Goal: Information Seeking & Learning: Check status

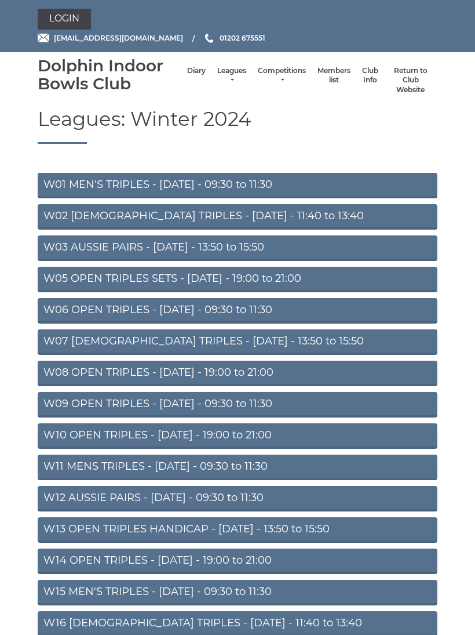
click at [217, 79] on link "Leagues" at bounding box center [231, 75] width 29 height 19
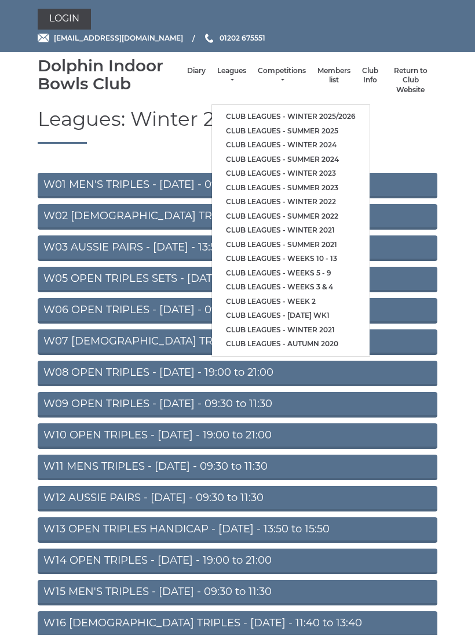
click at [354, 124] on link "Club leagues - Summer 2025" at bounding box center [291, 131] width 158 height 14
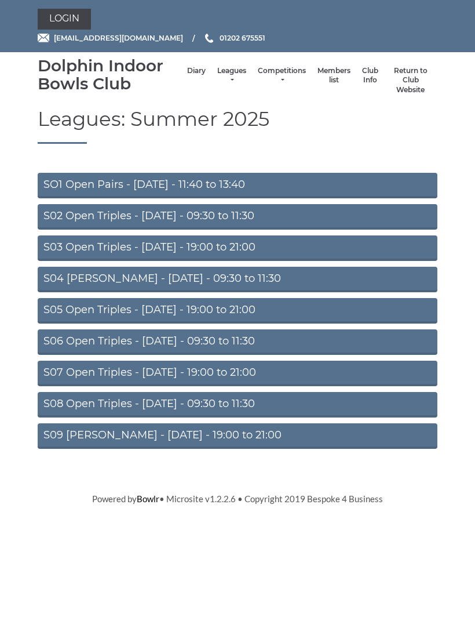
click at [253, 220] on link "S02 Open Triples - Tuesday - 09:30 to 11:30" at bounding box center [238, 217] width 400 height 26
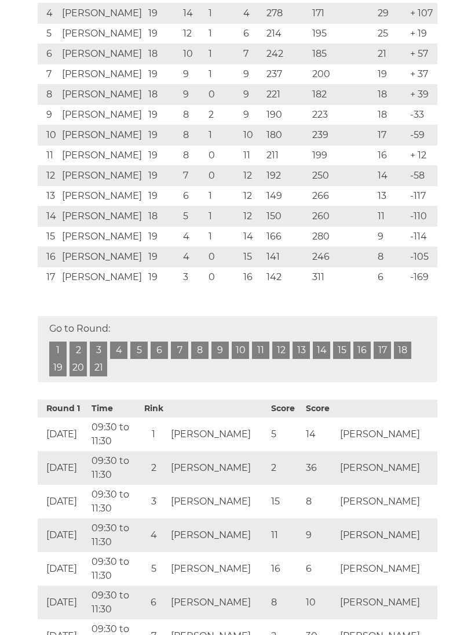
scroll to position [348, 0]
click at [106, 370] on link "21" at bounding box center [98, 367] width 17 height 17
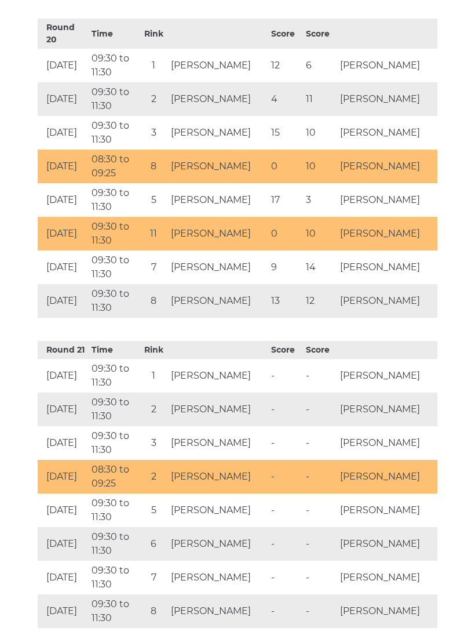
scroll to position [6651, 0]
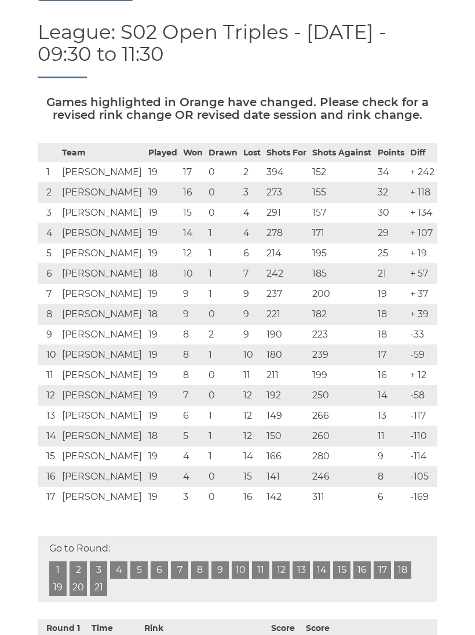
scroll to position [129, 0]
